Goal: Find contact information: Find contact information

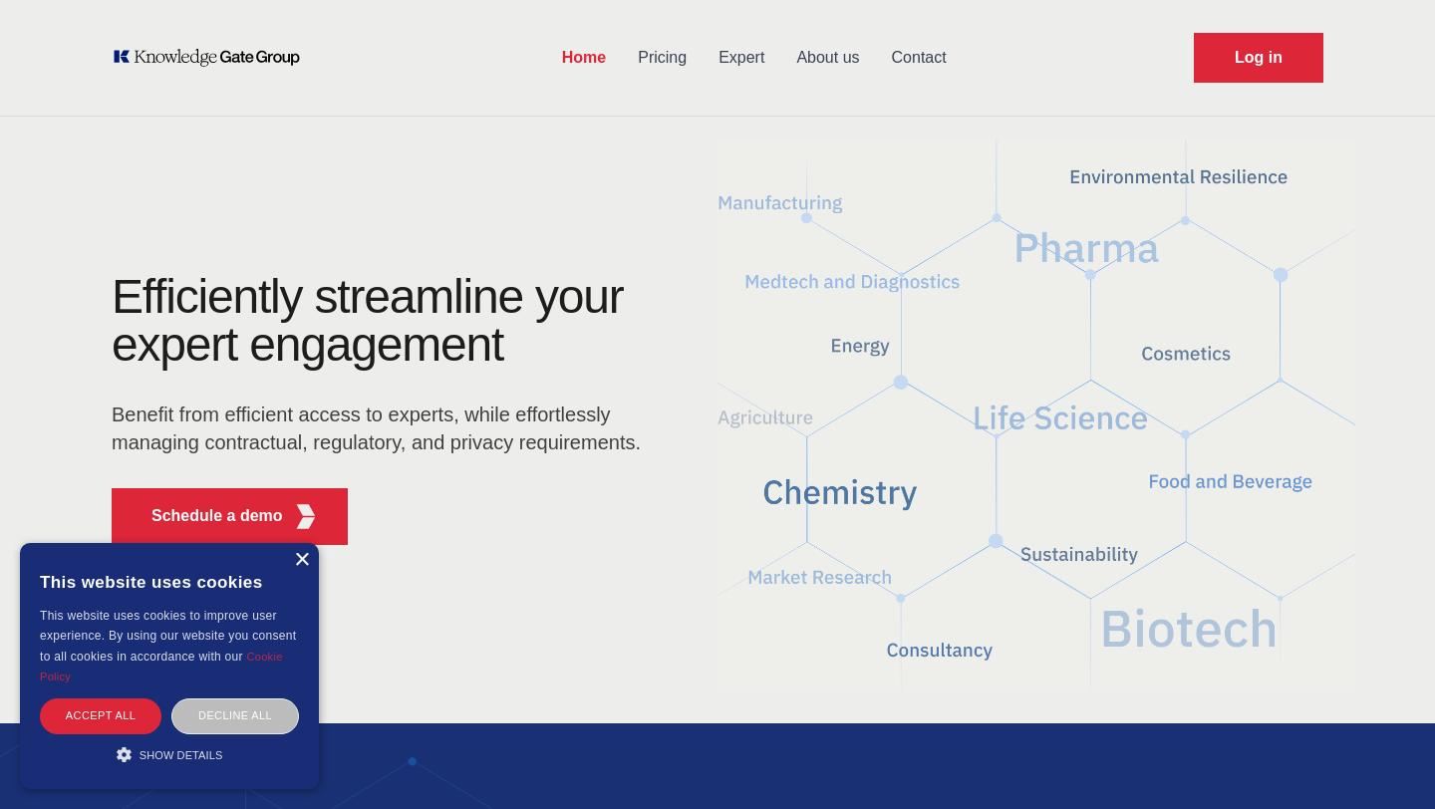
click at [299, 560] on div "×" at bounding box center [301, 560] width 15 height 15
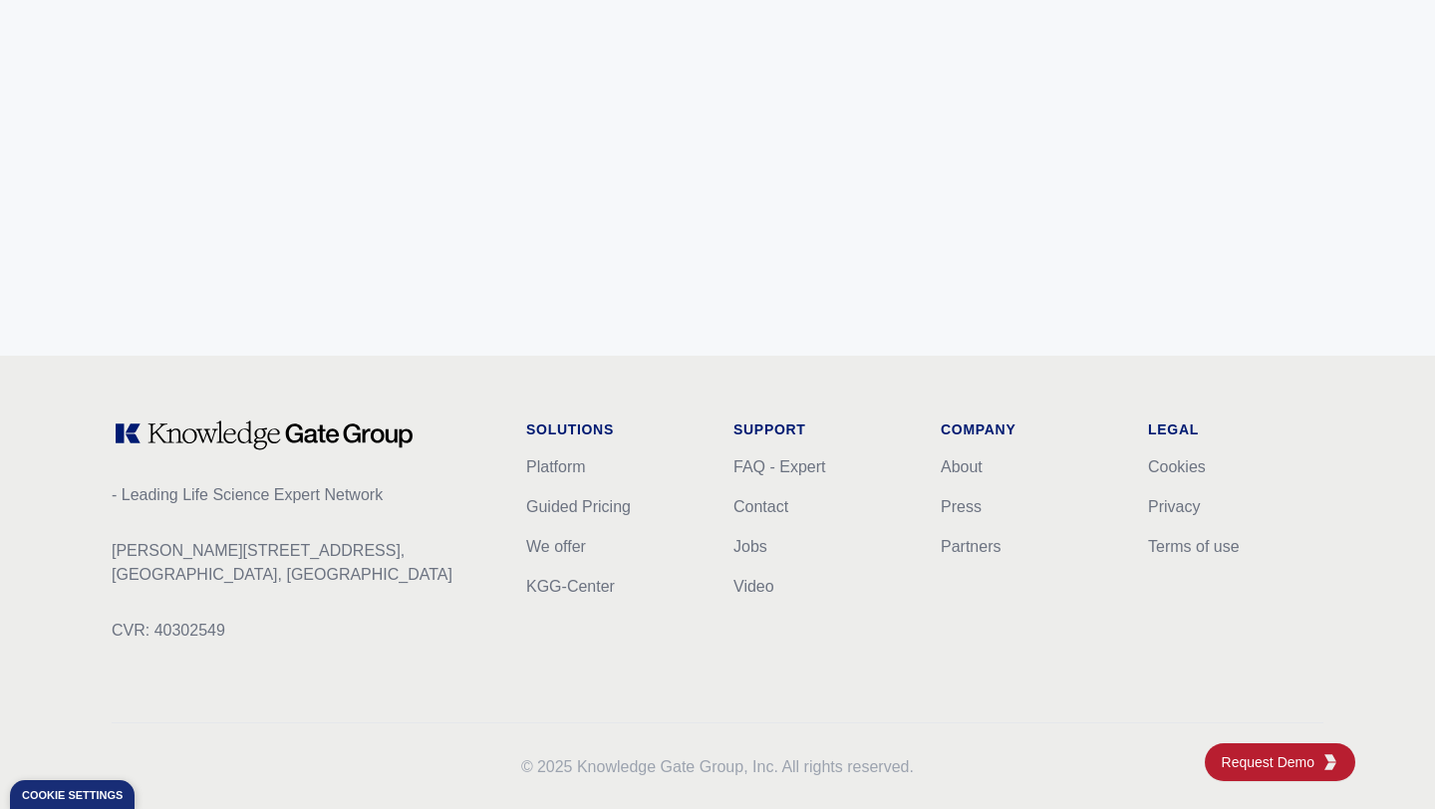
scroll to position [7983, 0]
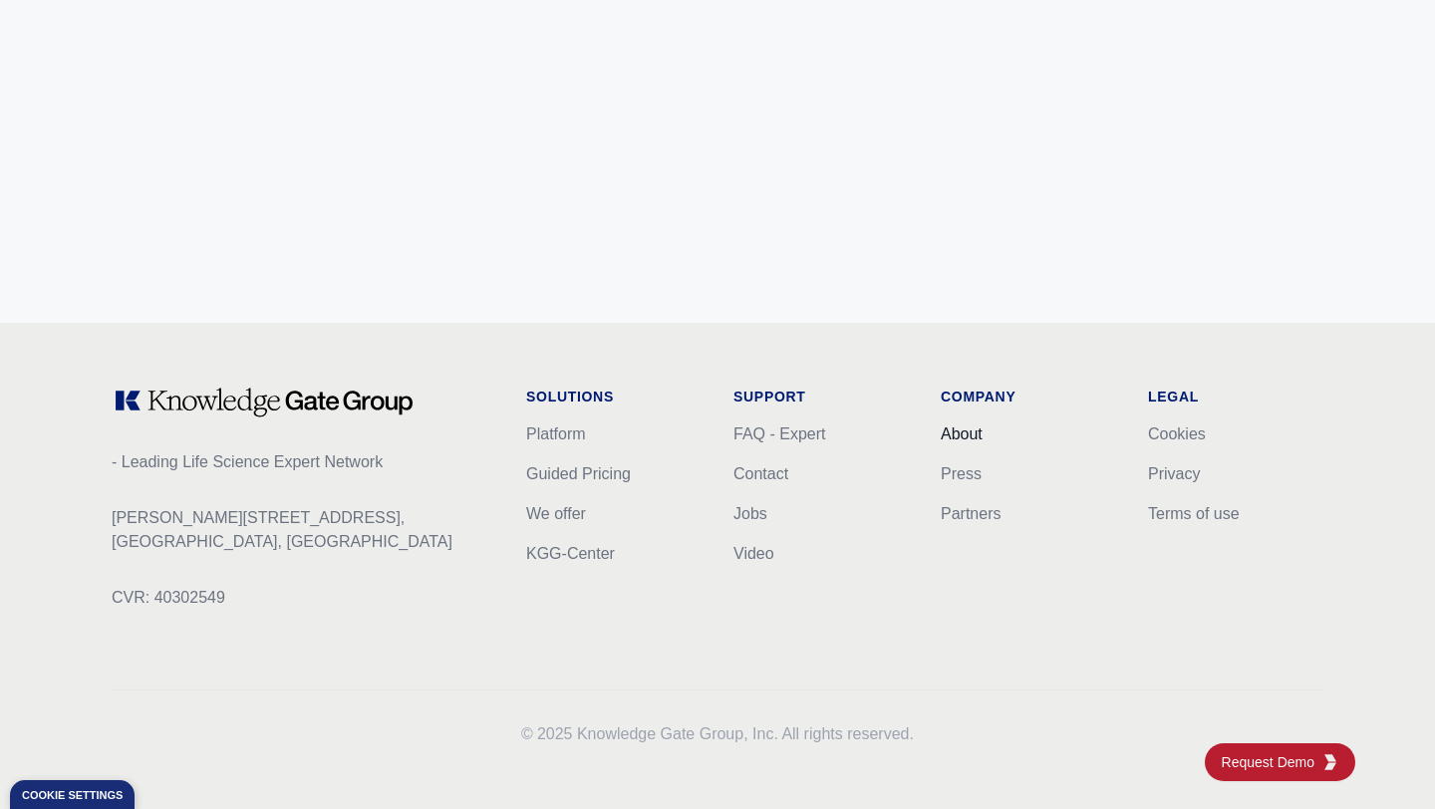
click at [974, 426] on link "About" at bounding box center [962, 434] width 42 height 17
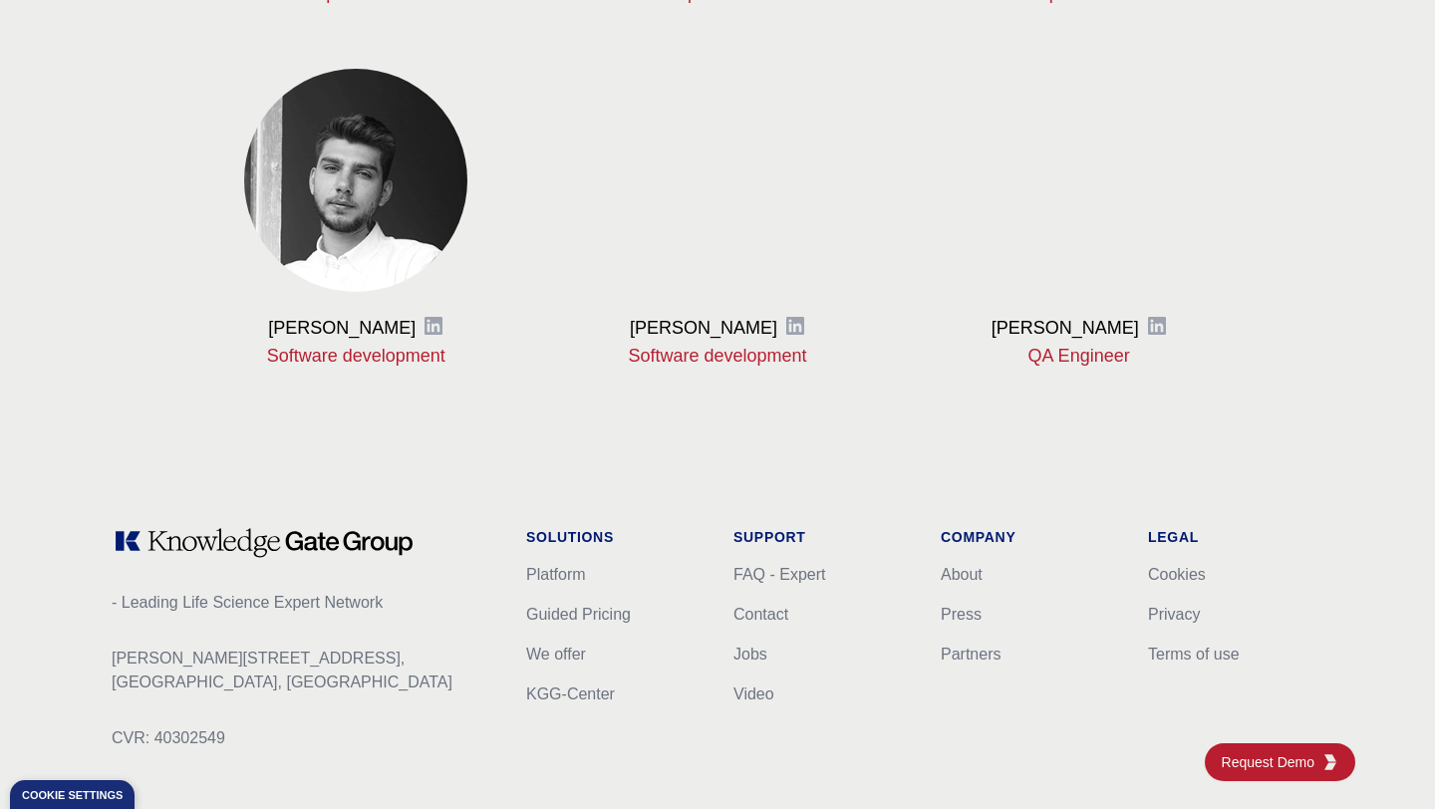
scroll to position [2394, 0]
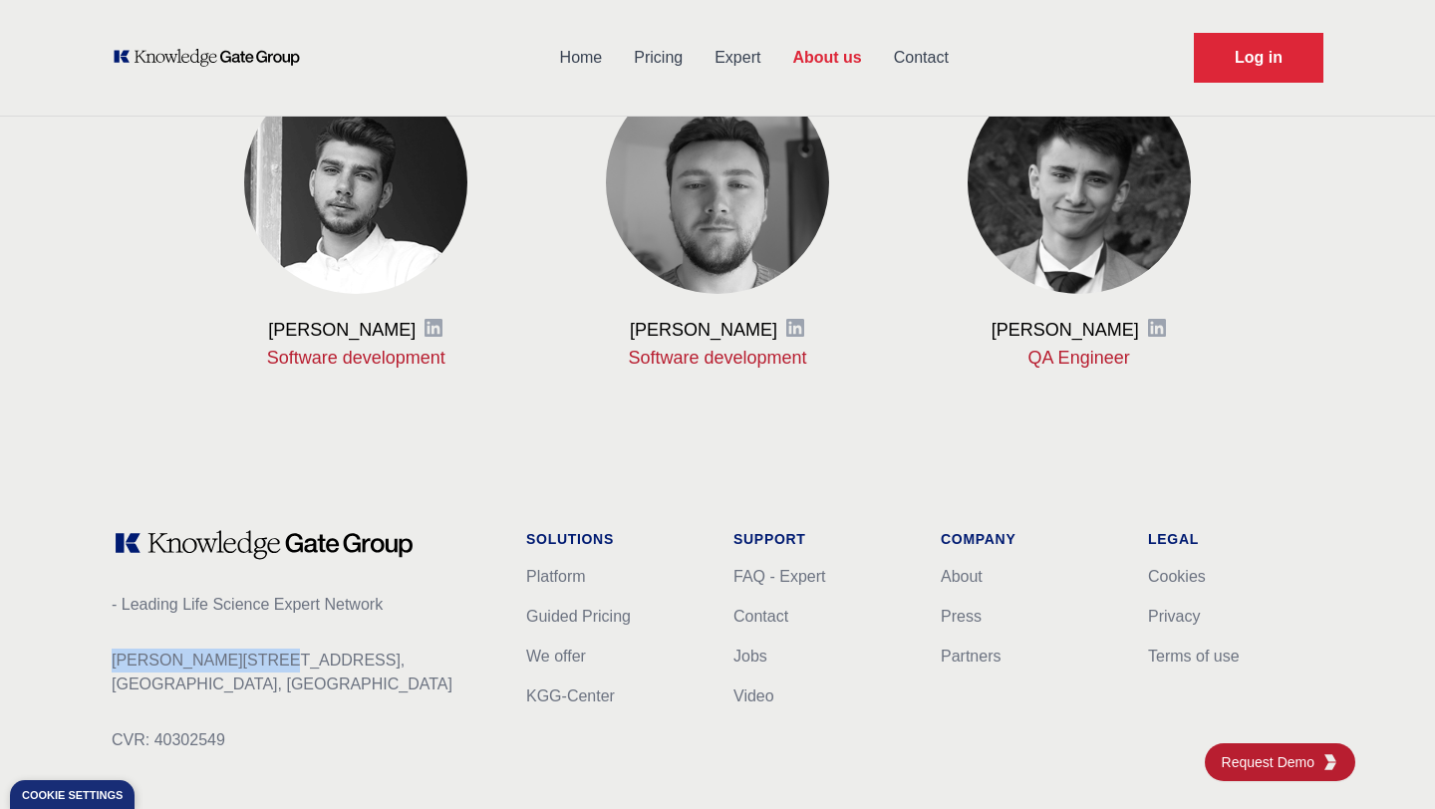
drag, startPoint x: 288, startPoint y: 662, endPoint x: 113, endPoint y: 662, distance: 175.4
click at [113, 662] on p "[PERSON_NAME][STREET_ADDRESS]" at bounding box center [303, 673] width 383 height 48
copy p "[PERSON_NAME][STREET_ADDRESS],"
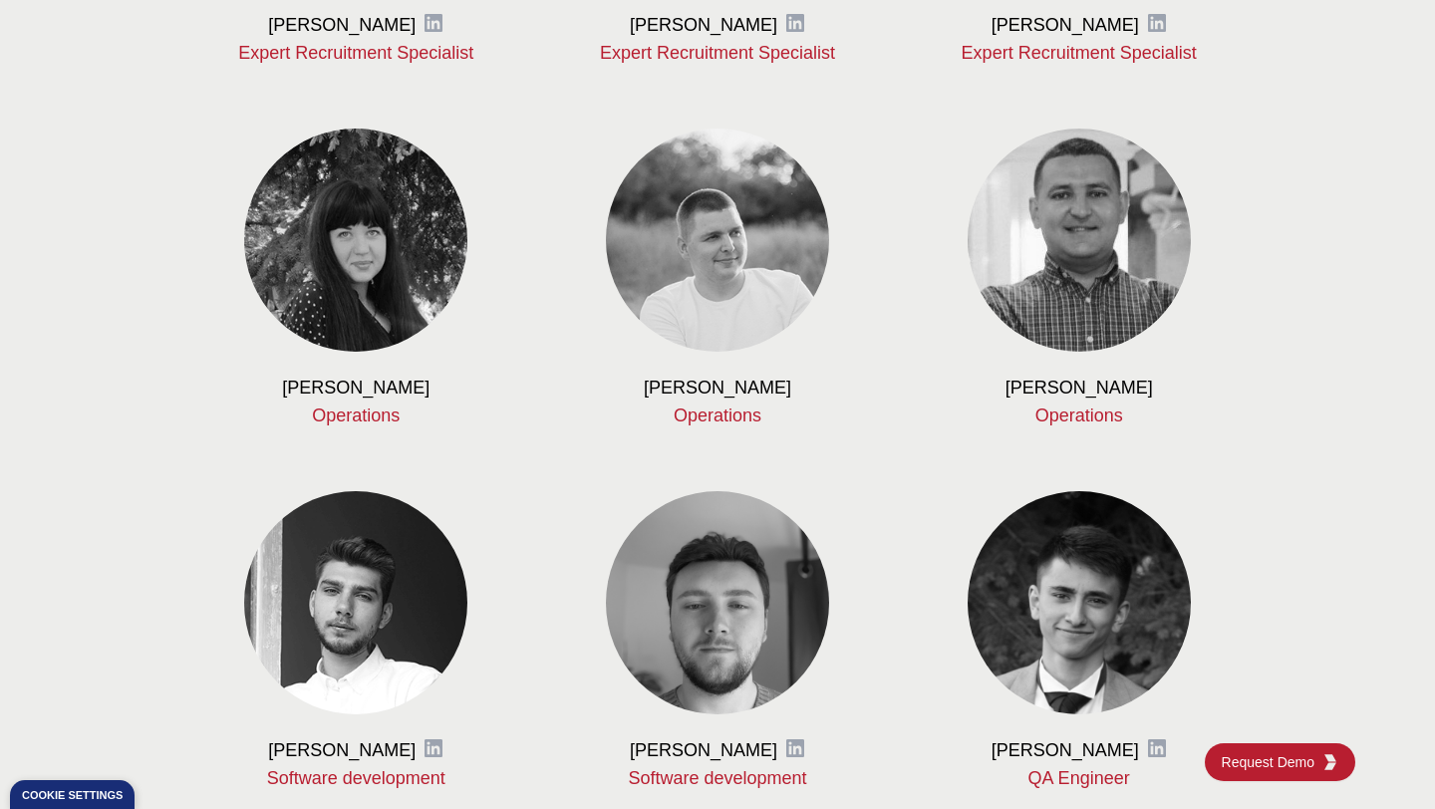
scroll to position [2536, 0]
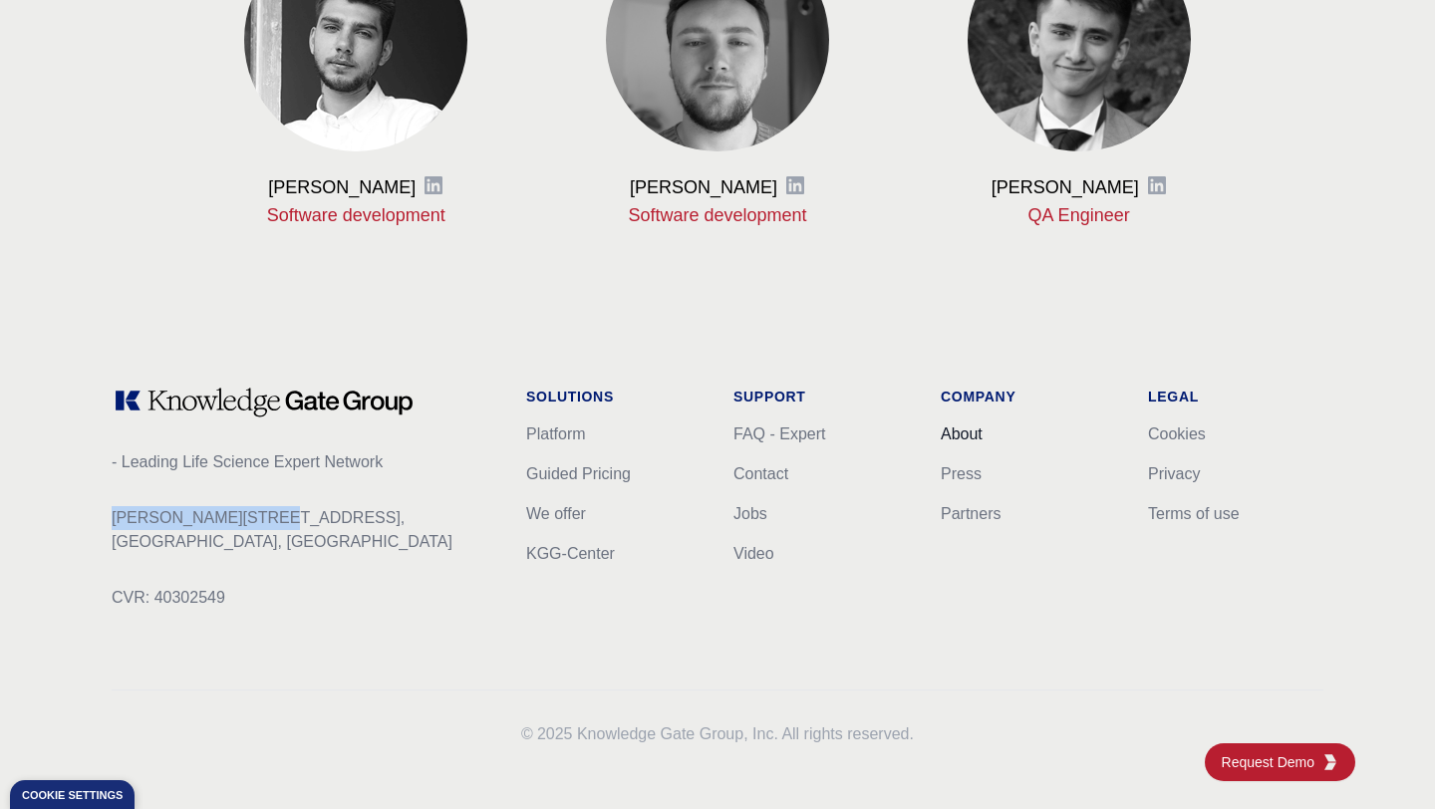
click at [949, 426] on link "About" at bounding box center [962, 434] width 42 height 17
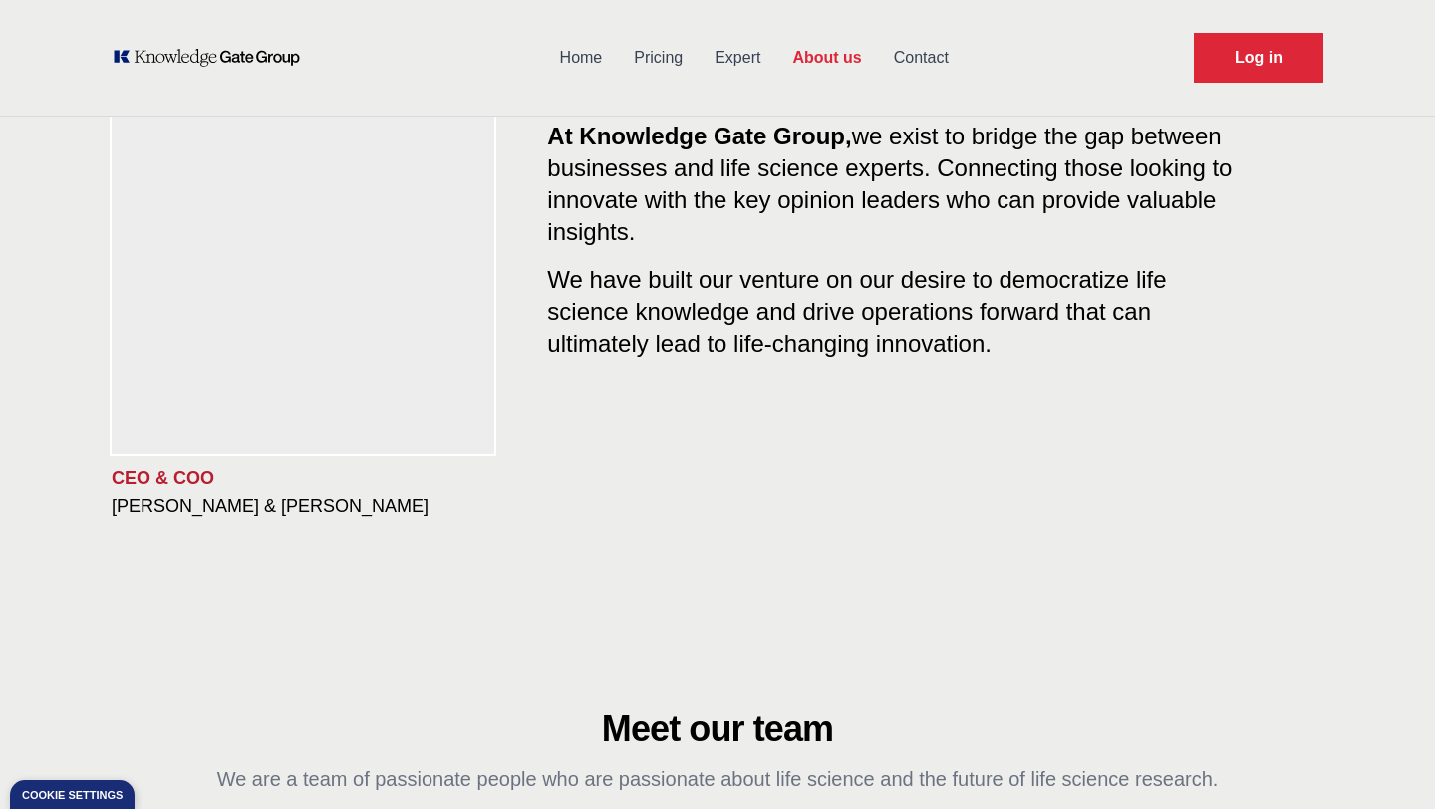
scroll to position [0, 0]
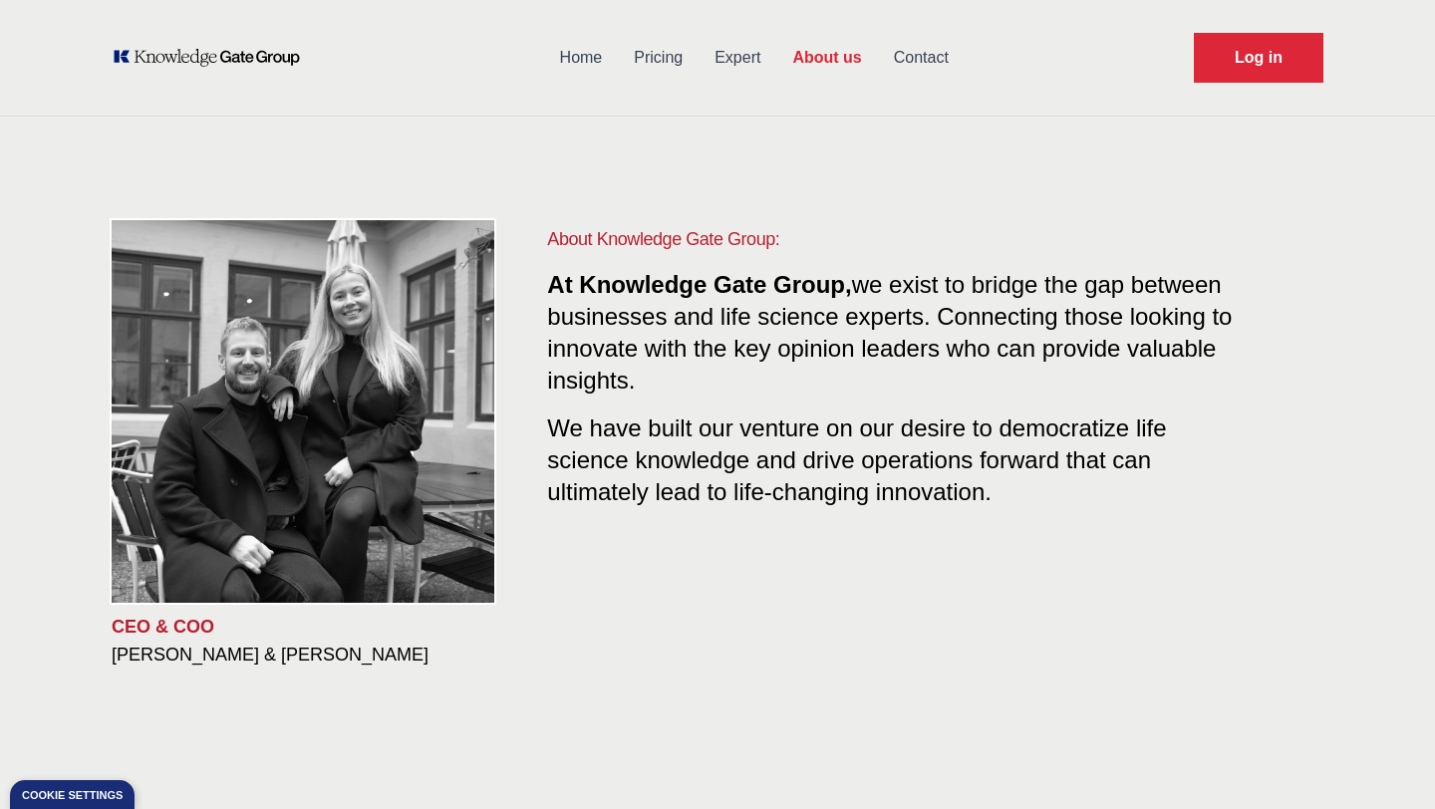
click at [165, 66] on icon "KOL Knowledge Platform: Talk to Key External Experts (KEE)" at bounding box center [207, 58] width 190 height 20
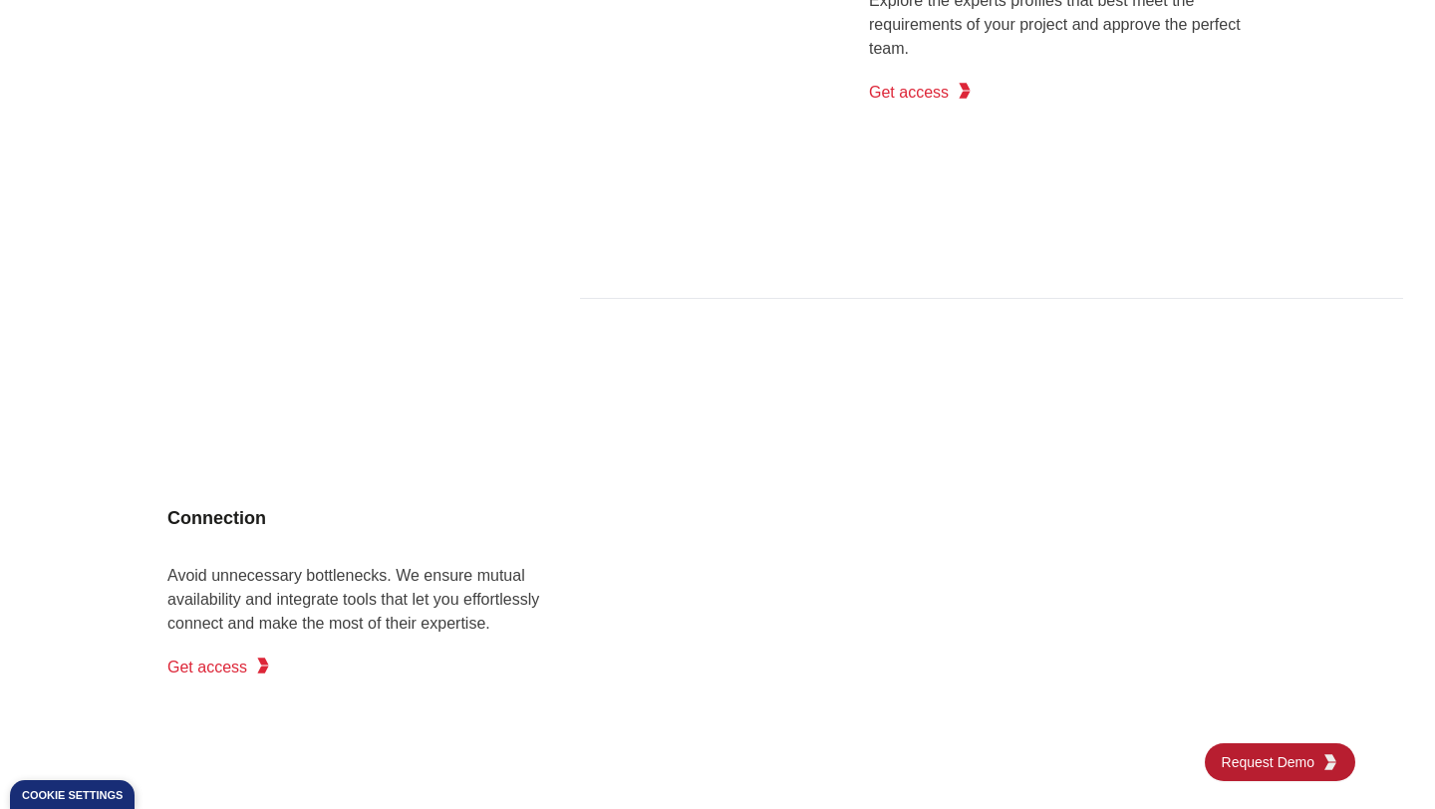
scroll to position [2654, 0]
